Goal: Task Accomplishment & Management: Manage account settings

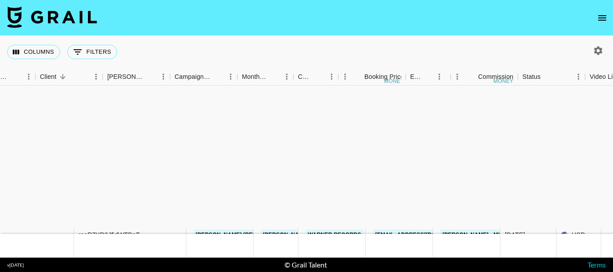
scroll to position [174, 263]
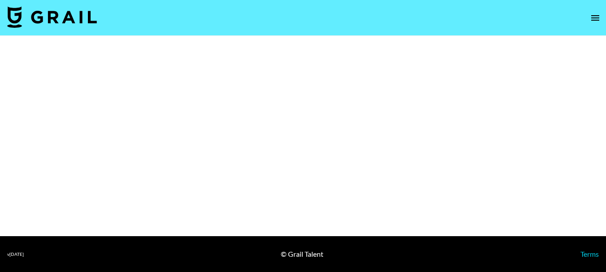
select select "Brand"
select select "Multi"
select select "Brand"
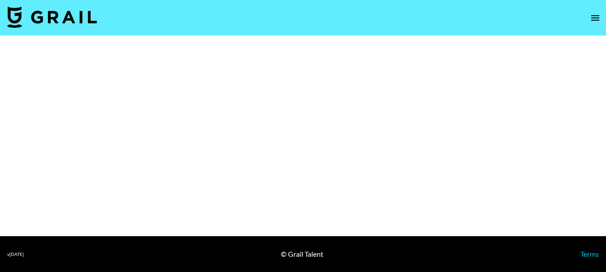
select select "Multi"
select select "Brand"
